Goal: Information Seeking & Learning: Learn about a topic

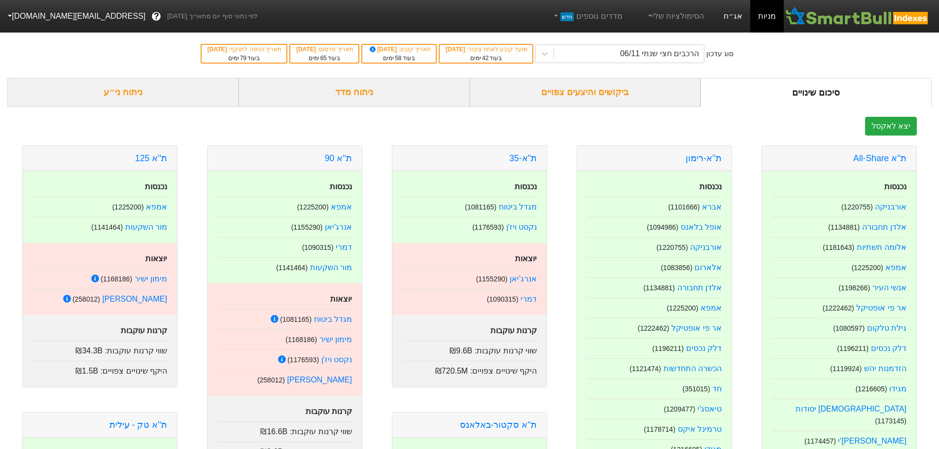
click at [734, 14] on link "אג״ח" at bounding box center [732, 16] width 34 height 33
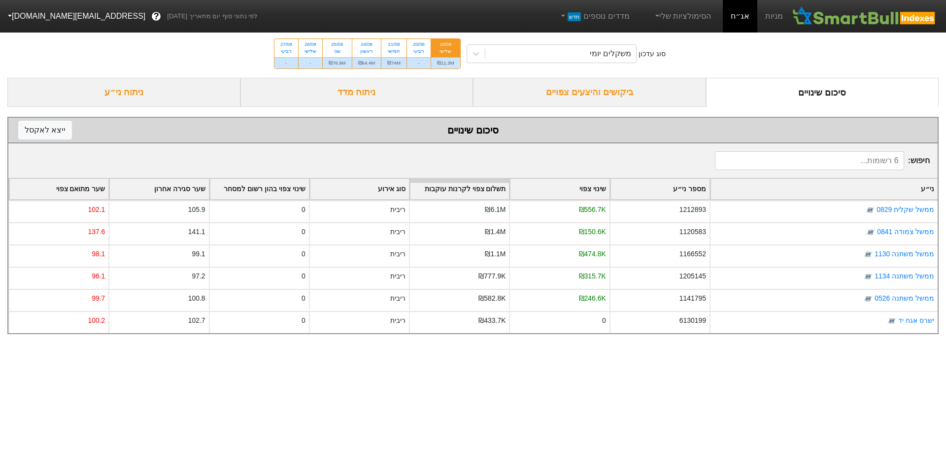
click at [591, 92] on div "ביקושים והיצעים צפויים" at bounding box center [589, 92] width 233 height 29
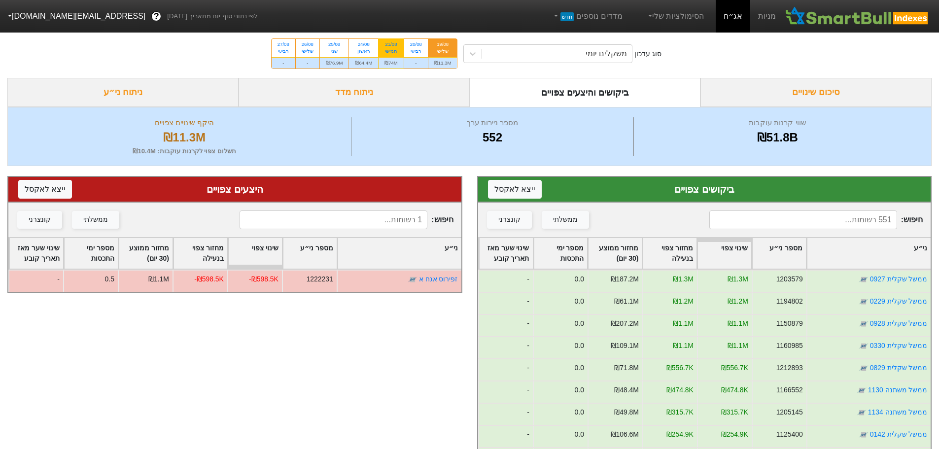
click at [388, 60] on div "₪74M" at bounding box center [390, 62] width 25 height 11
click at [388, 45] on input "21/08 חמישי ₪74M" at bounding box center [387, 42] width 6 height 6
radio input "true"
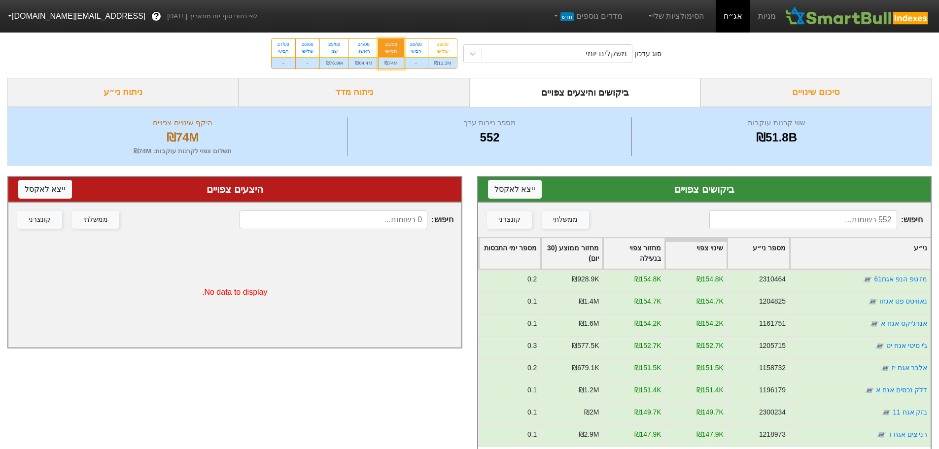
scroll to position [2316, 0]
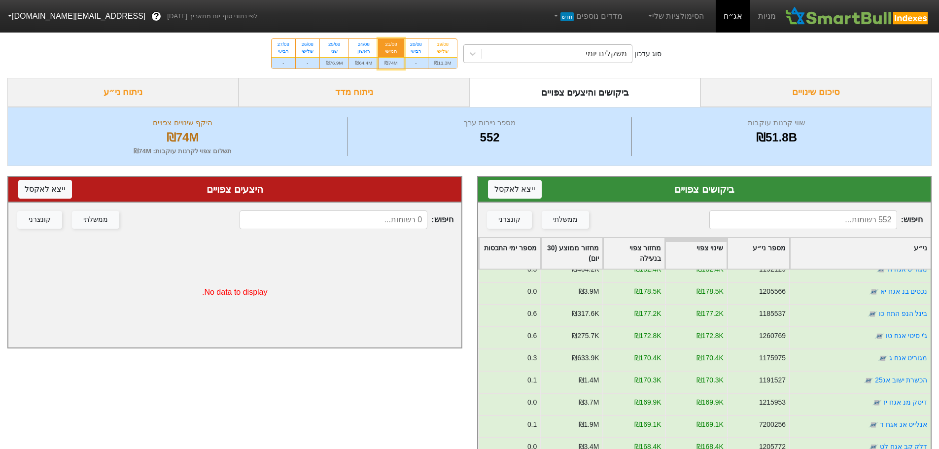
click at [557, 60] on div "משקלים יומי" at bounding box center [557, 54] width 150 height 18
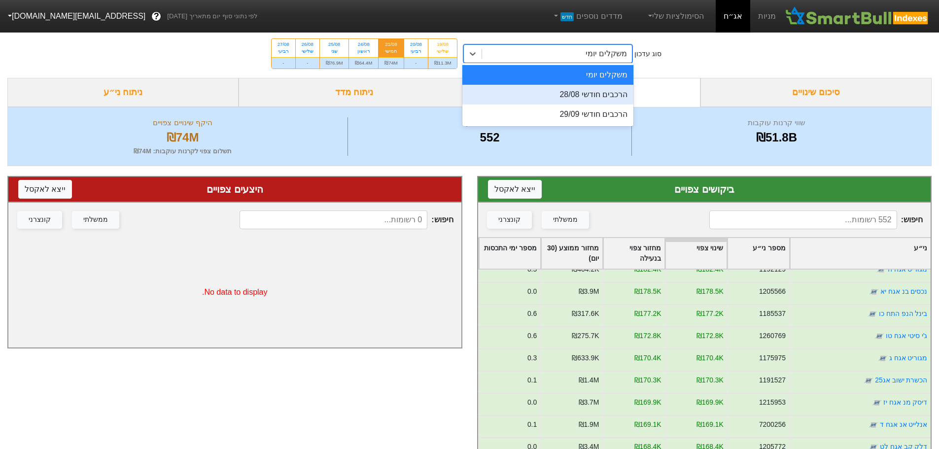
click at [559, 97] on div "הרכבים חודשי 28/08" at bounding box center [547, 95] width 171 height 20
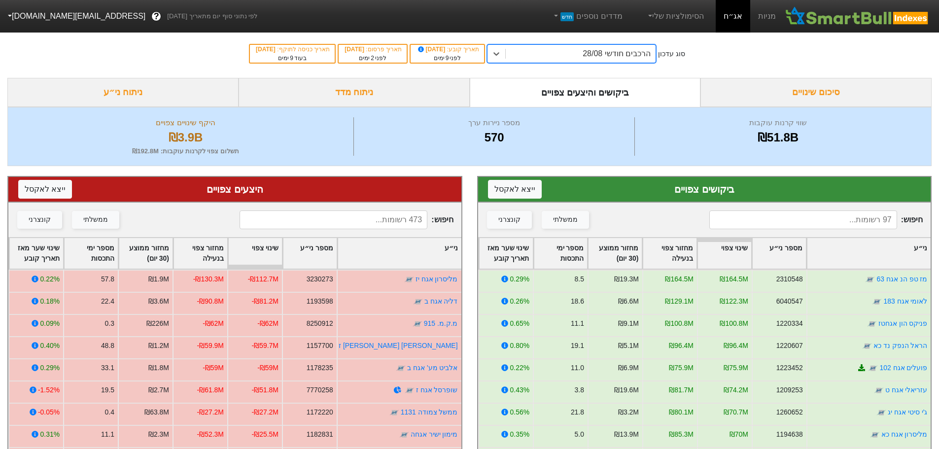
click at [545, 53] on div "הרכבים חודשי 28/08" at bounding box center [581, 54] width 150 height 18
click at [534, 53] on div "הרכבים חודשי 28/08" at bounding box center [581, 54] width 150 height 18
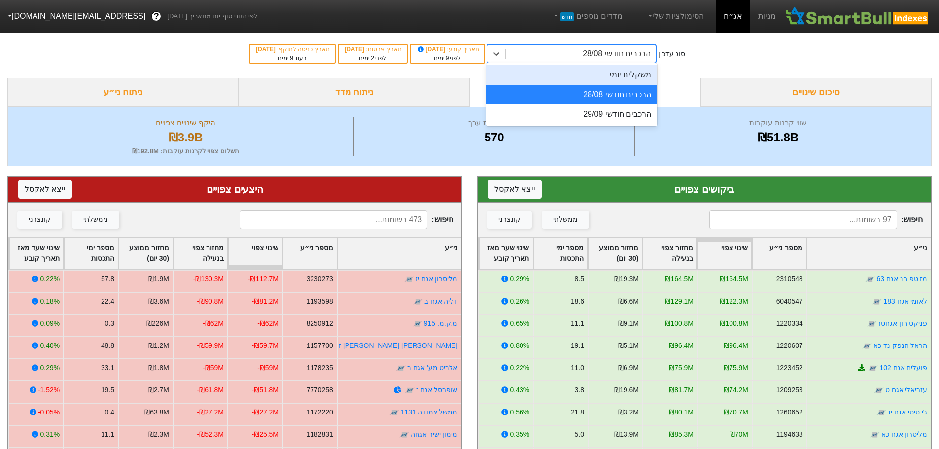
click at [539, 69] on div "משקלים יומי" at bounding box center [571, 75] width 171 height 20
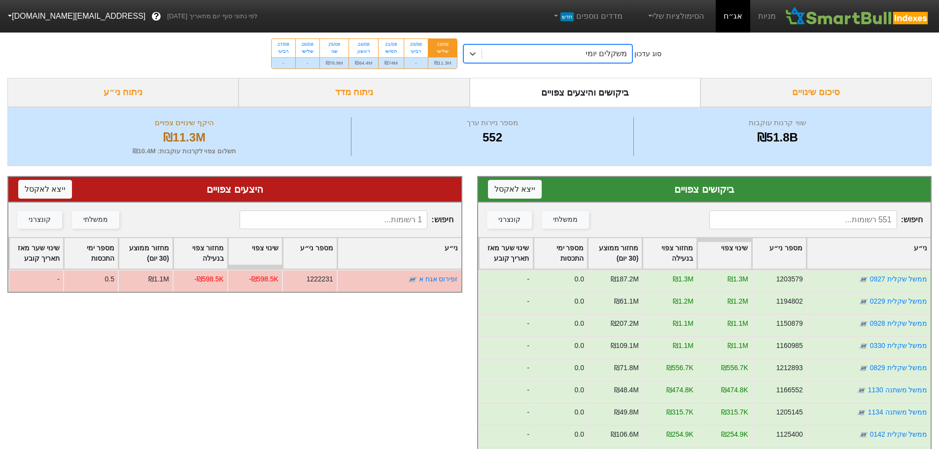
click at [526, 57] on div "משקלים יומי" at bounding box center [557, 54] width 150 height 18
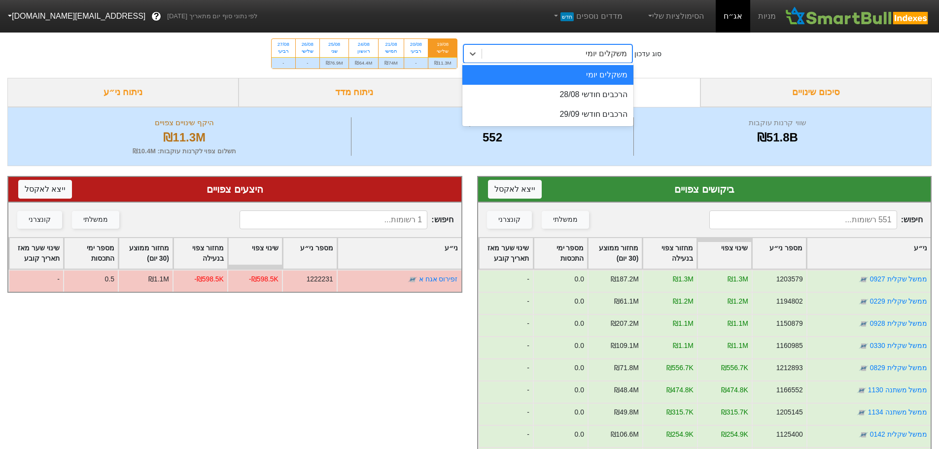
click at [549, 57] on div "משקלים יומי" at bounding box center [557, 54] width 150 height 18
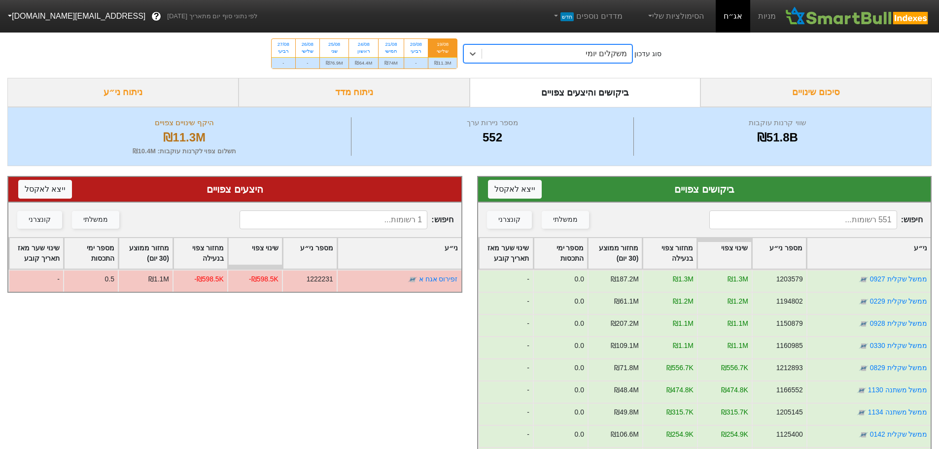
click at [549, 57] on div "משקלים יומי" at bounding box center [557, 54] width 150 height 18
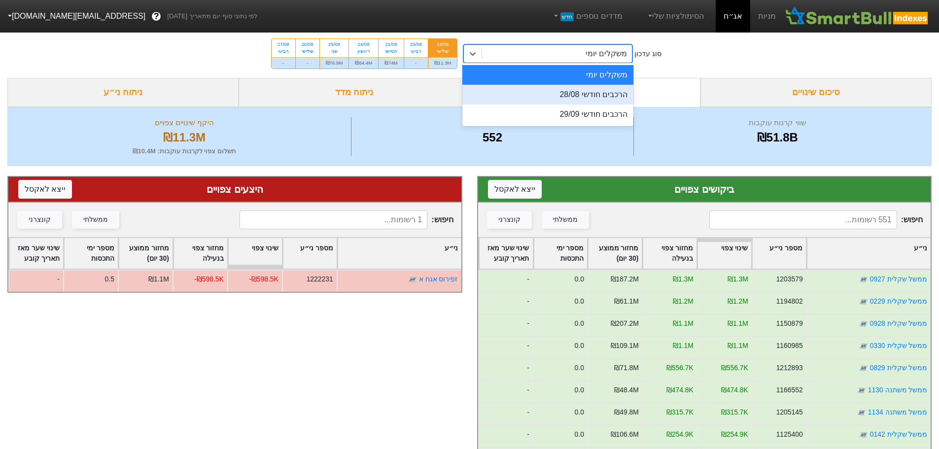
click at [562, 98] on div "הרכבים חודשי 28/08" at bounding box center [547, 95] width 171 height 20
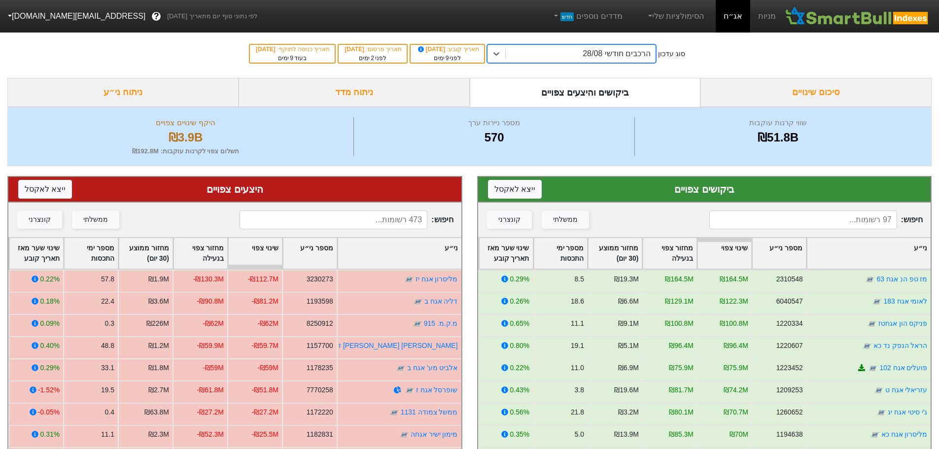
click at [165, 103] on div "ניתוח ני״ע" at bounding box center [122, 92] width 231 height 29
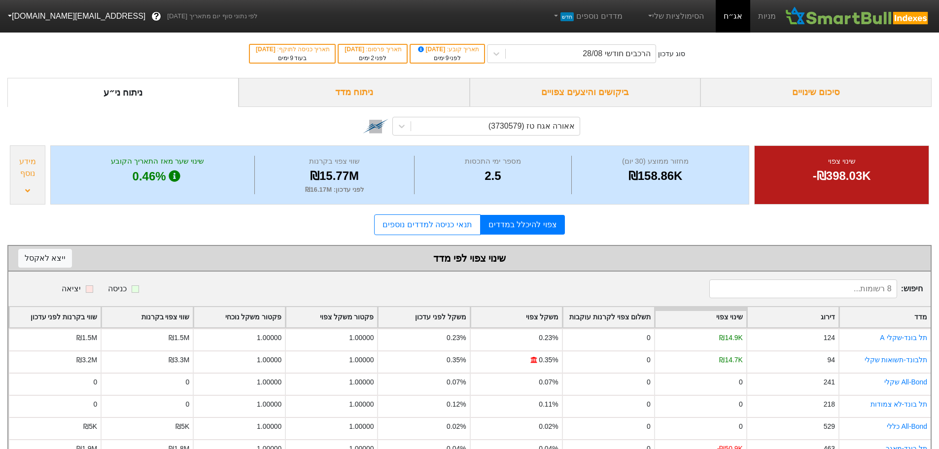
click at [792, 286] on input at bounding box center [803, 288] width 188 height 19
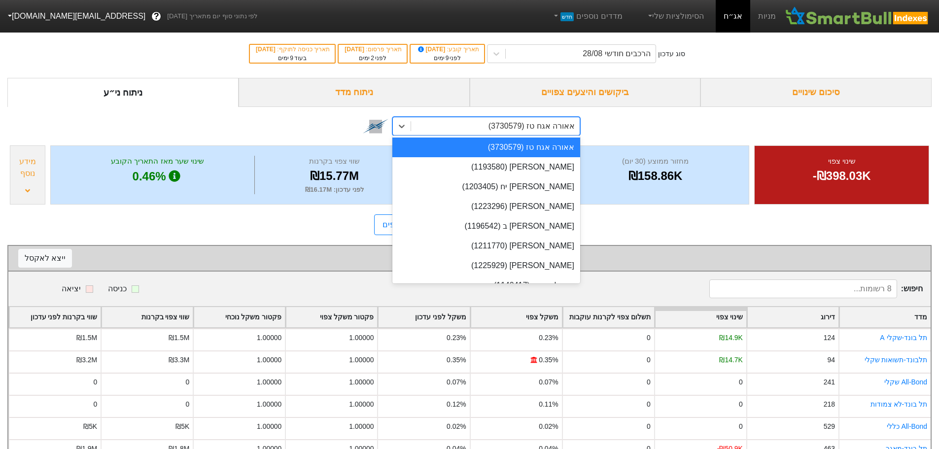
click at [545, 123] on div "אאורה אגח טז (3730579)" at bounding box center [531, 126] width 86 height 12
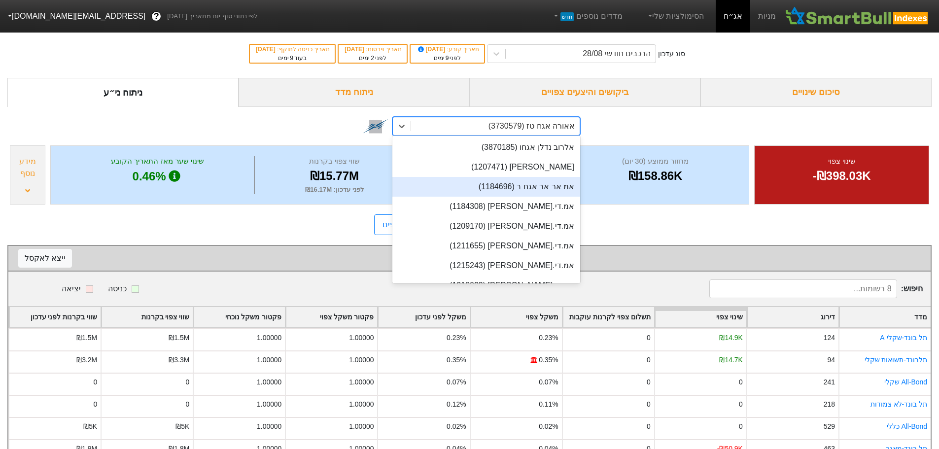
scroll to position [2415, 0]
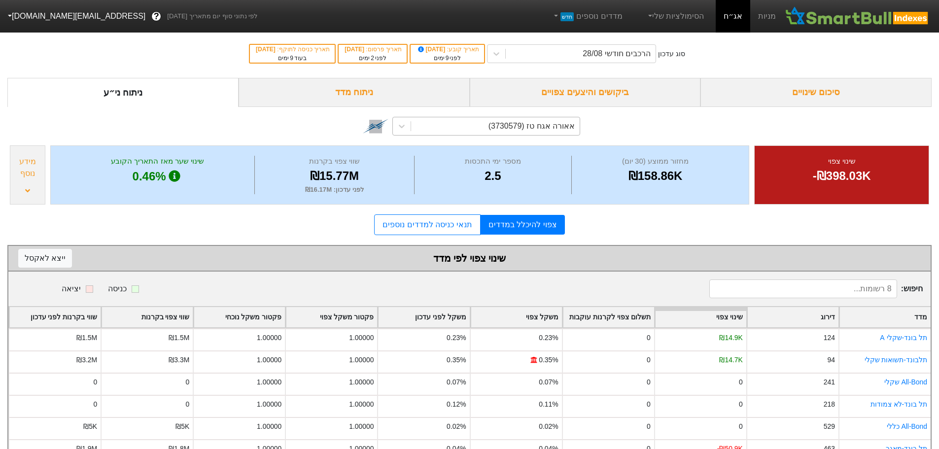
click at [506, 122] on div "אאורה אגח טז (3730579)" at bounding box center [531, 126] width 86 height 12
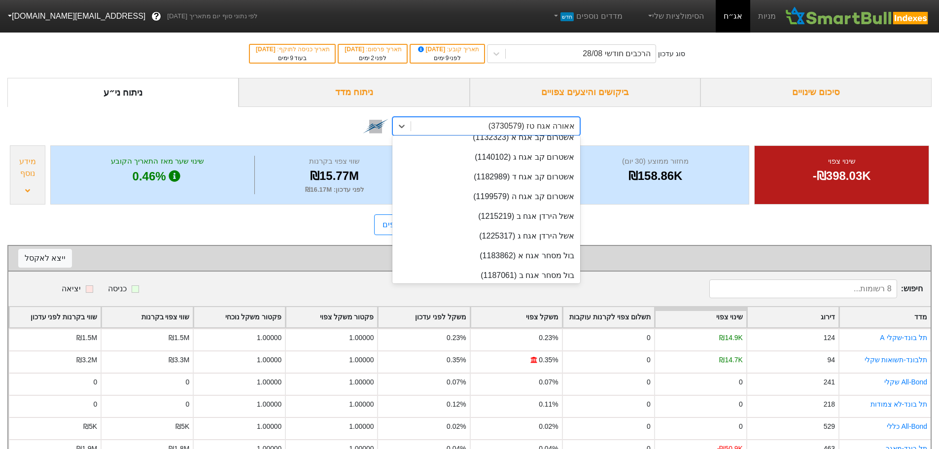
scroll to position [3844, 0]
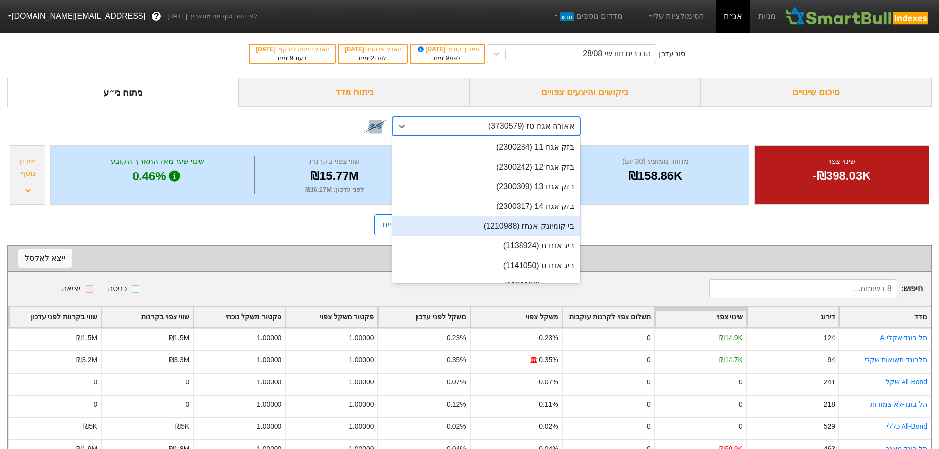
click at [521, 227] on div "בי קומיונק אגחז (1210988)" at bounding box center [486, 226] width 188 height 20
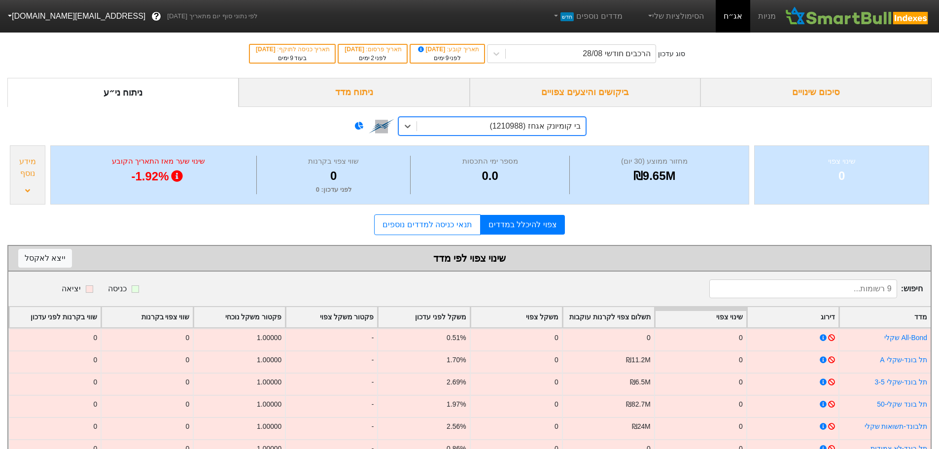
click at [834, 88] on div "סיכום שינויים" at bounding box center [815, 92] width 231 height 29
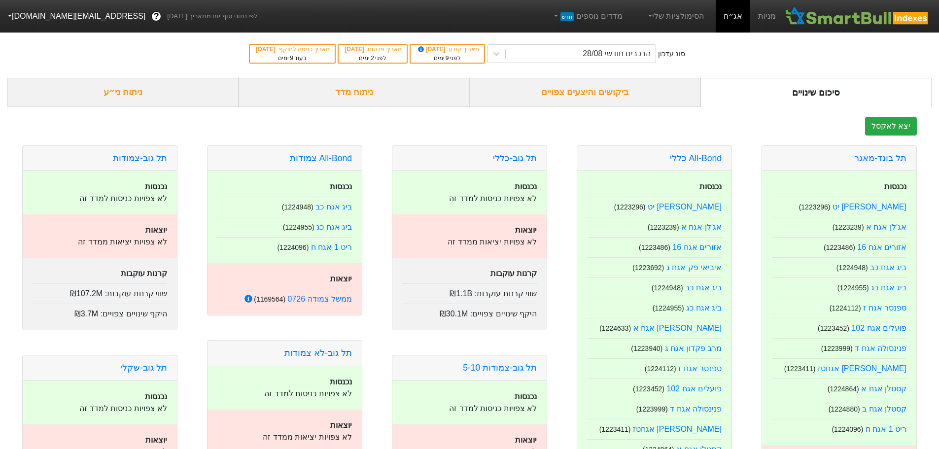
click at [619, 93] on div "ביקושים והיצעים צפויים" at bounding box center [585, 92] width 231 height 29
